Goal: Transaction & Acquisition: Subscribe to service/newsletter

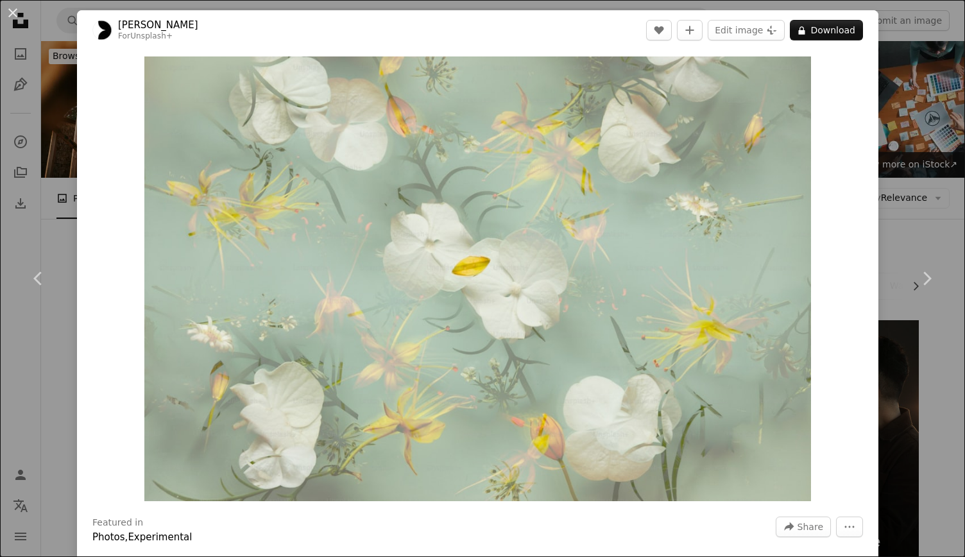
scroll to position [861, 0]
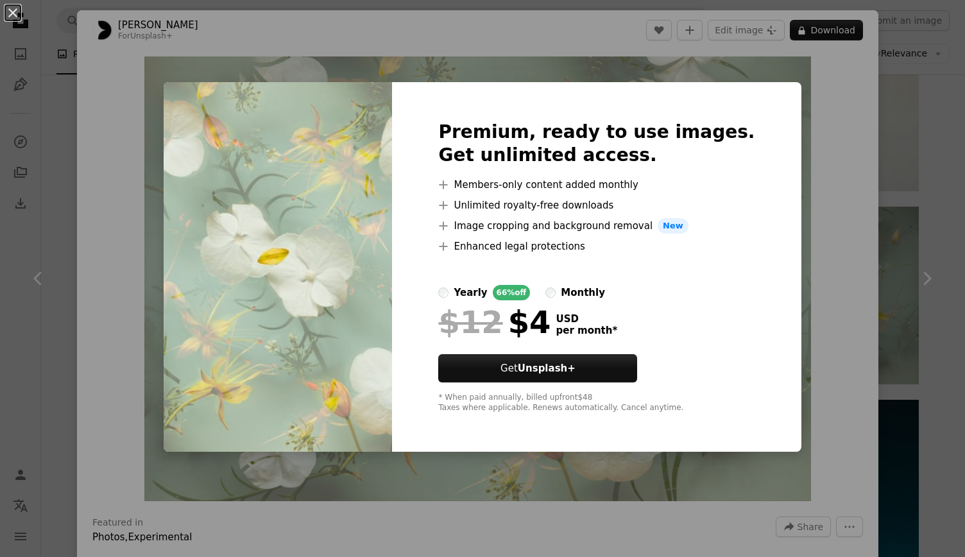
click at [671, 64] on div "An X shape Premium, ready to use images. Get unlimited access. A plus sign Memb…" at bounding box center [482, 278] width 965 height 557
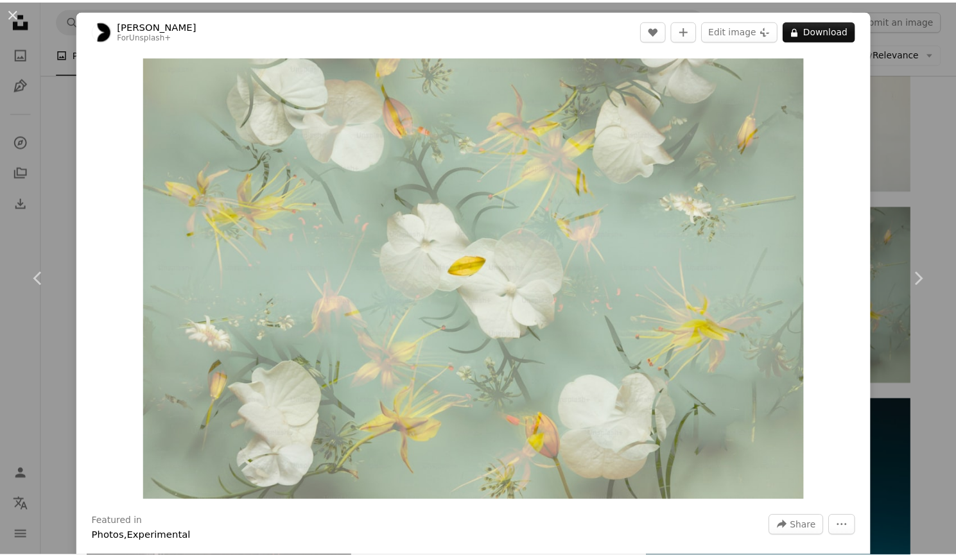
scroll to position [487, 0]
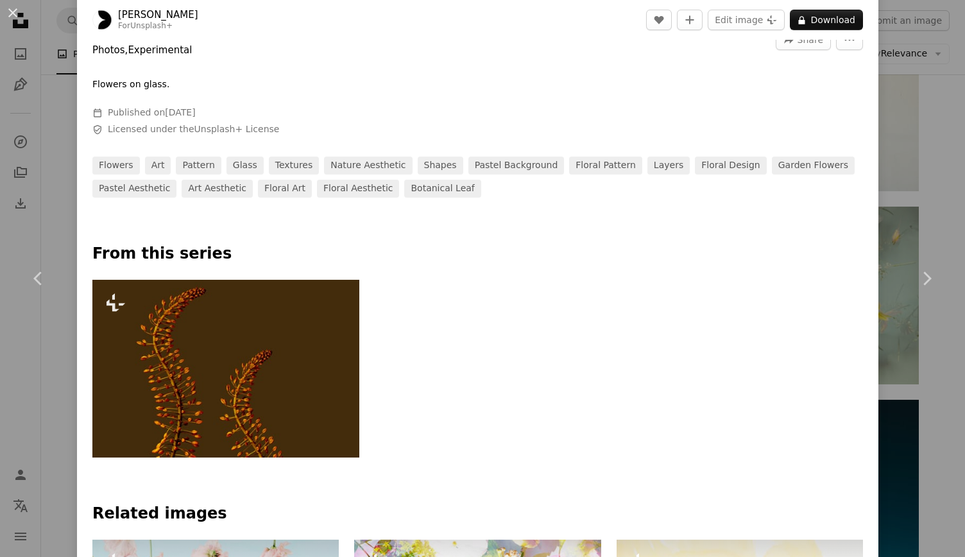
click at [911, 164] on div "An X shape Chevron left Chevron right [PERSON_NAME] For Unsplash+ A heart A plu…" at bounding box center [482, 278] width 965 height 557
